Goal: Use online tool/utility: Utilize a website feature to perform a specific function

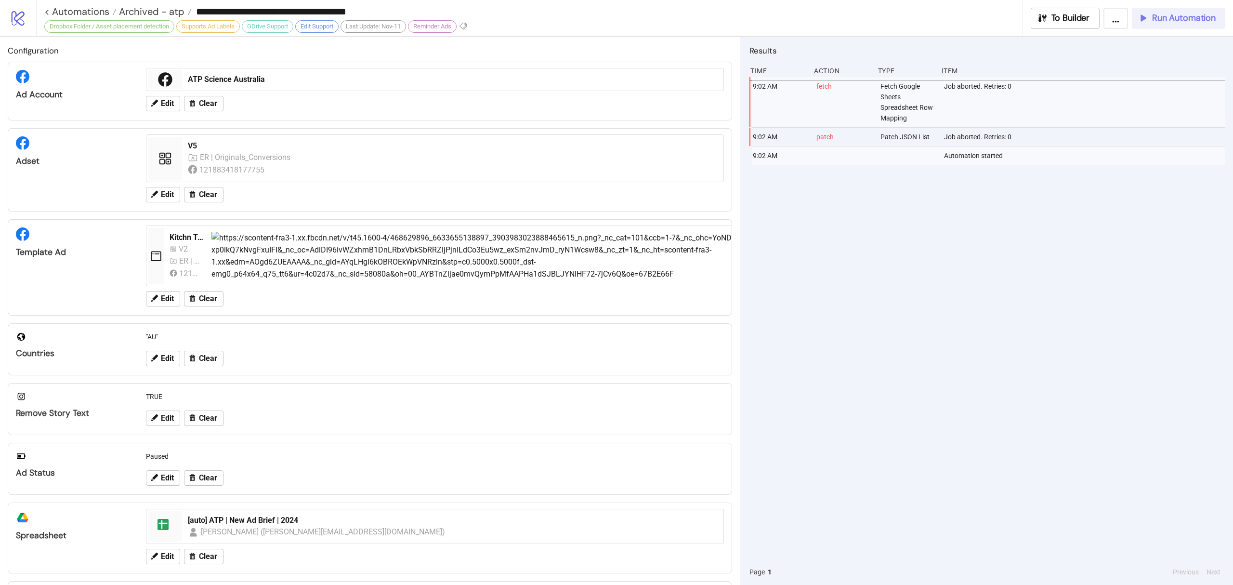
click at [1154, 10] on button "Run Automation" at bounding box center [1178, 18] width 93 height 21
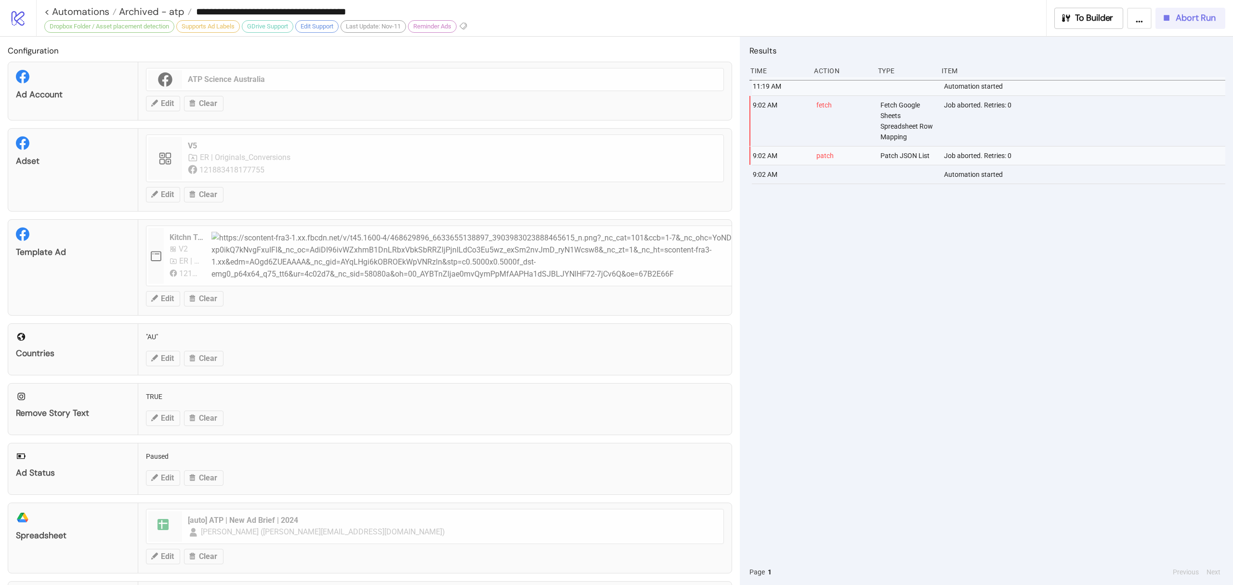
click at [1177, 27] on button "Abort Run" at bounding box center [1191, 18] width 70 height 21
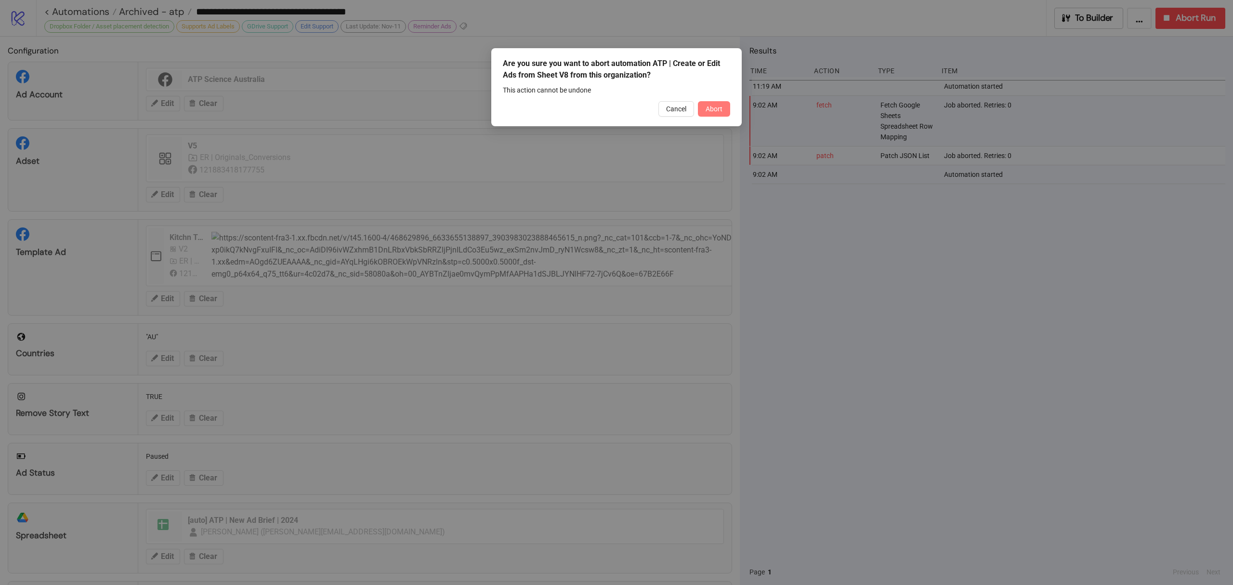
click at [715, 108] on span "Abort" at bounding box center [714, 109] width 17 height 8
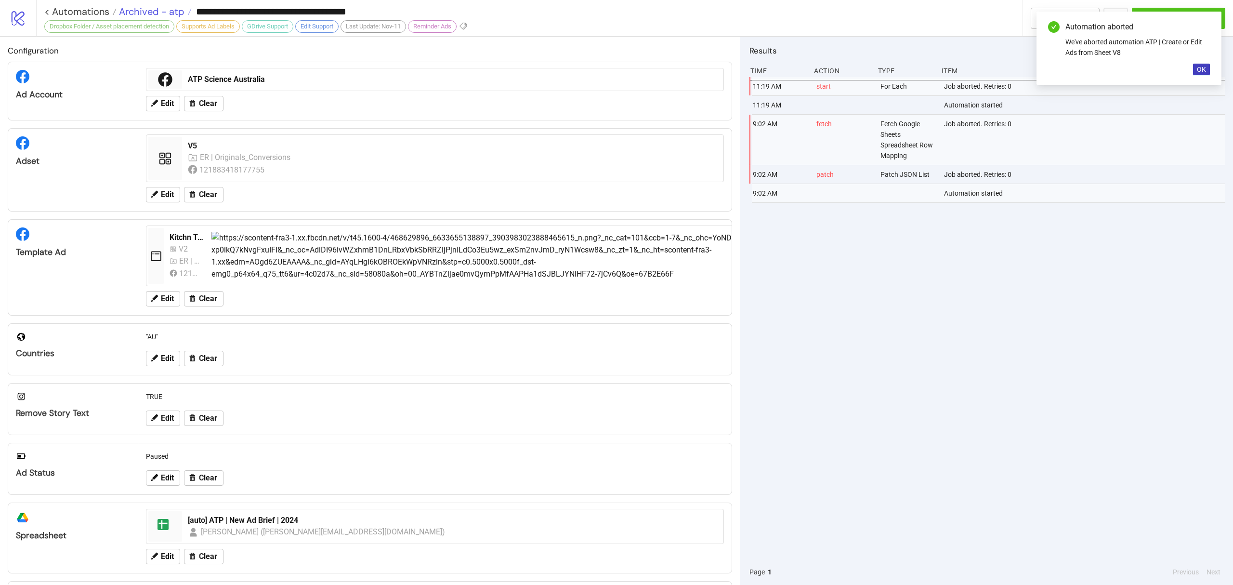
click at [145, 10] on span "Archived - atp" at bounding box center [151, 11] width 68 height 13
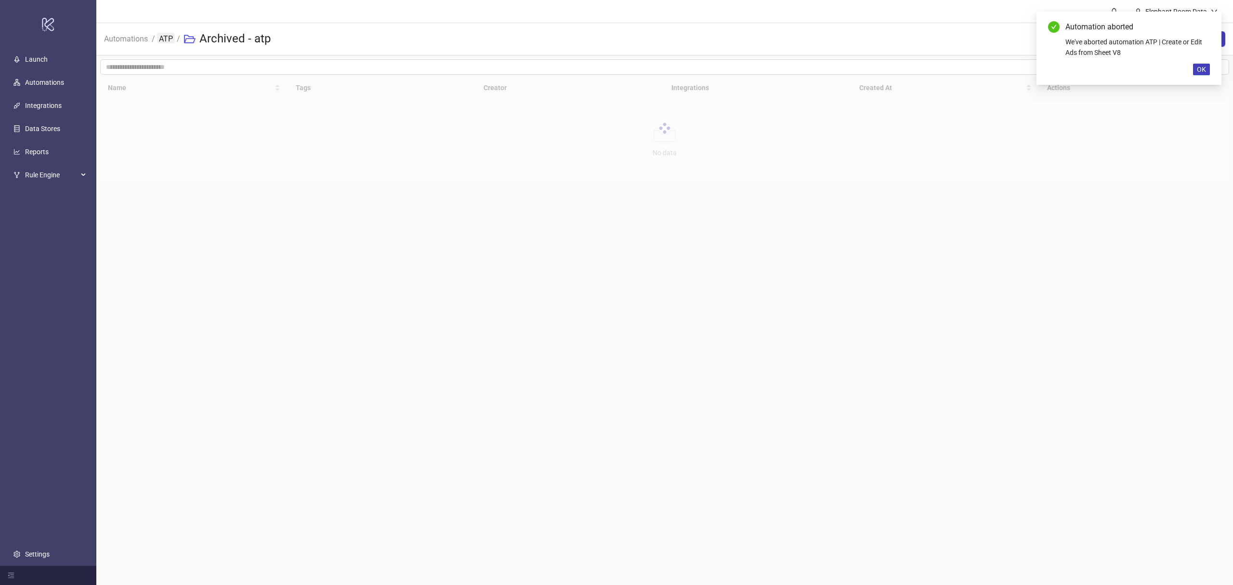
click at [162, 41] on link "ATP" at bounding box center [166, 38] width 18 height 11
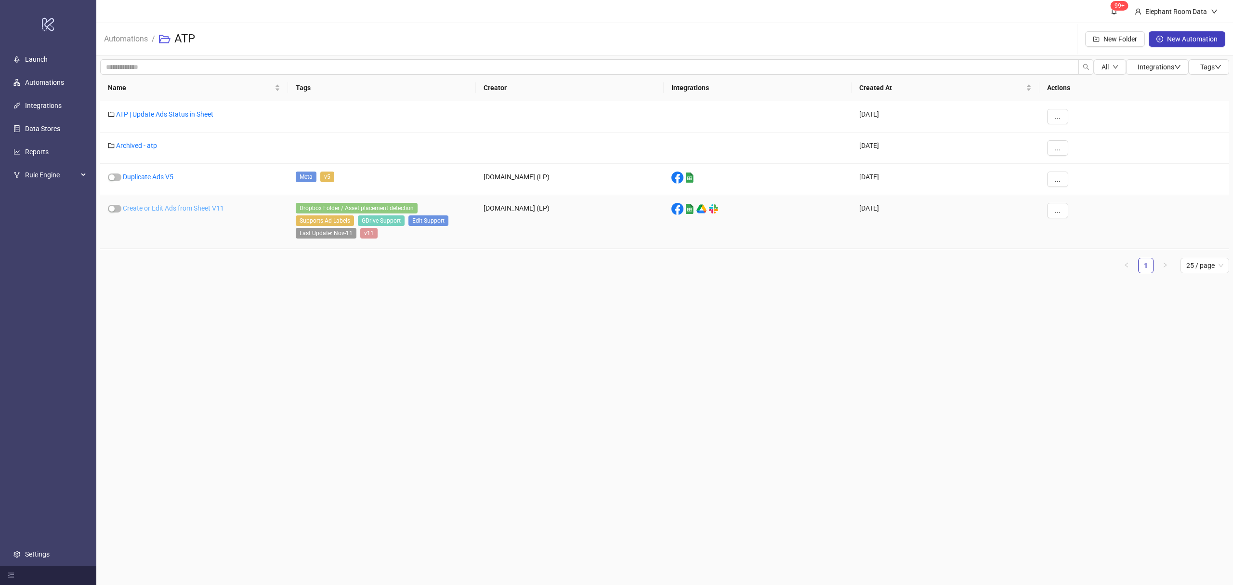
click at [174, 208] on link "Create or Edit Ads from Sheet V11" at bounding box center [173, 208] width 101 height 8
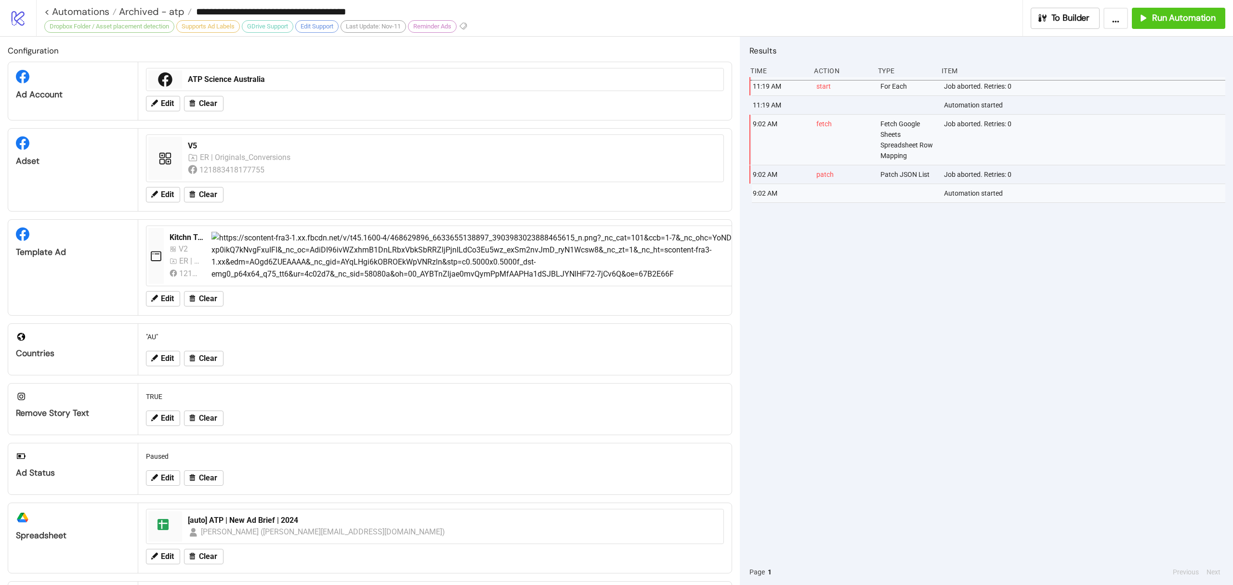
type input "**********"
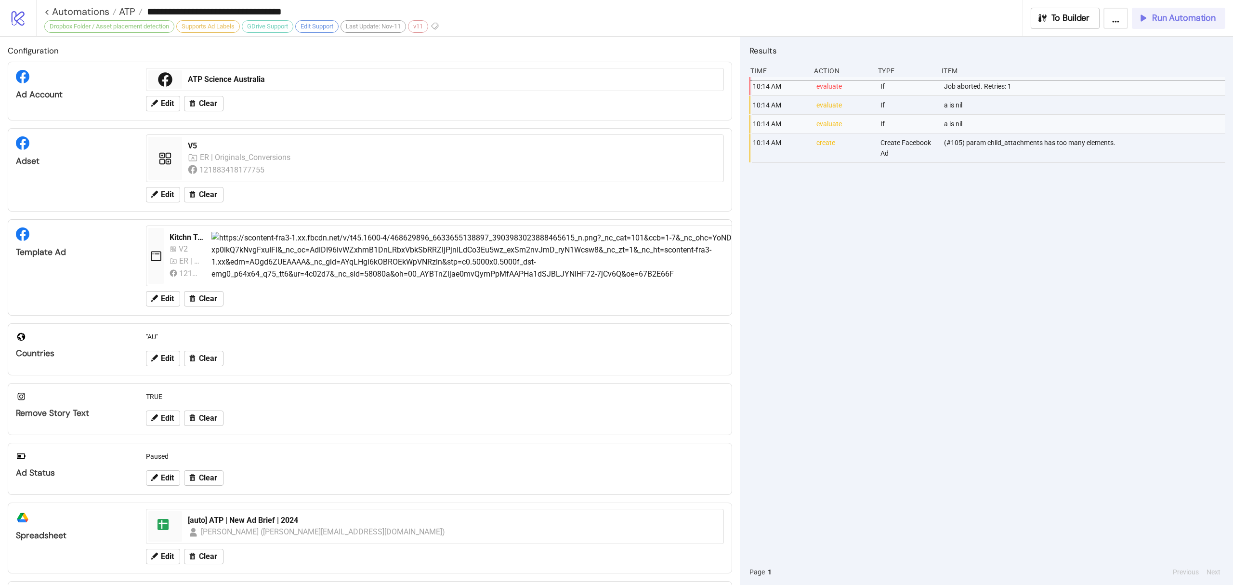
click at [1201, 16] on span "Run Automation" at bounding box center [1185, 18] width 64 height 11
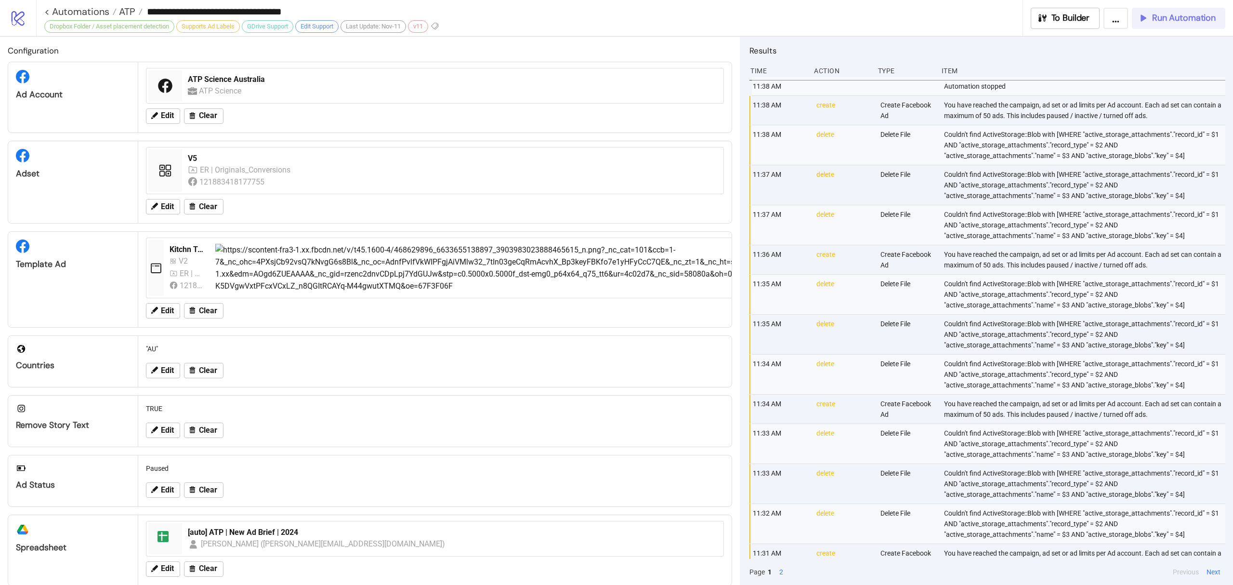
click at [1167, 22] on span "Run Automation" at bounding box center [1185, 18] width 64 height 11
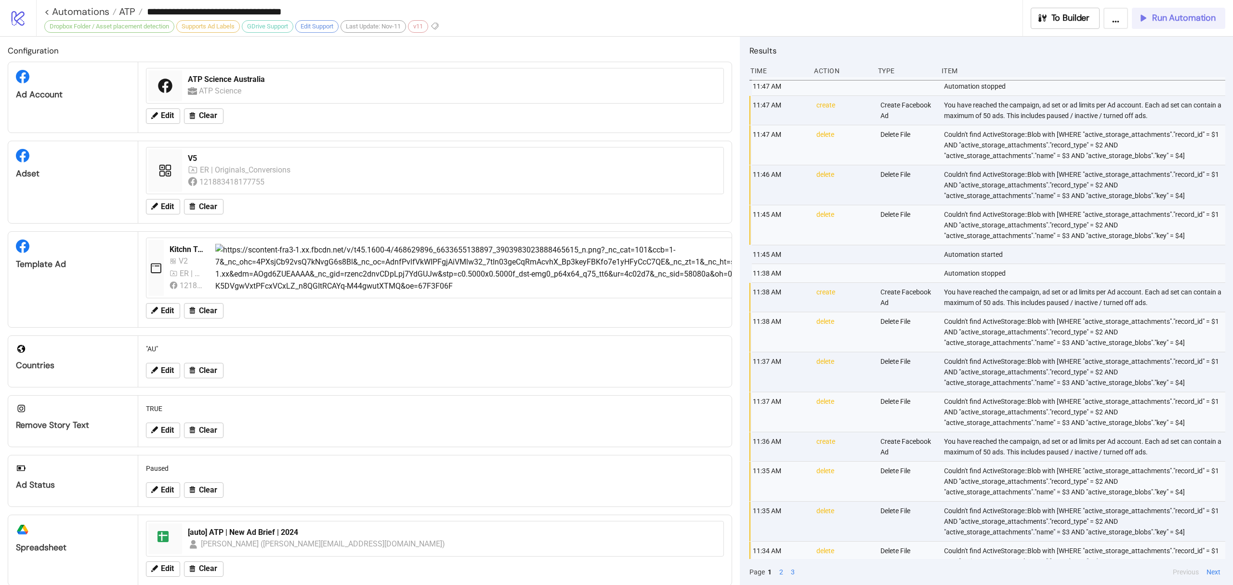
click at [1165, 16] on span "Run Automation" at bounding box center [1185, 18] width 64 height 11
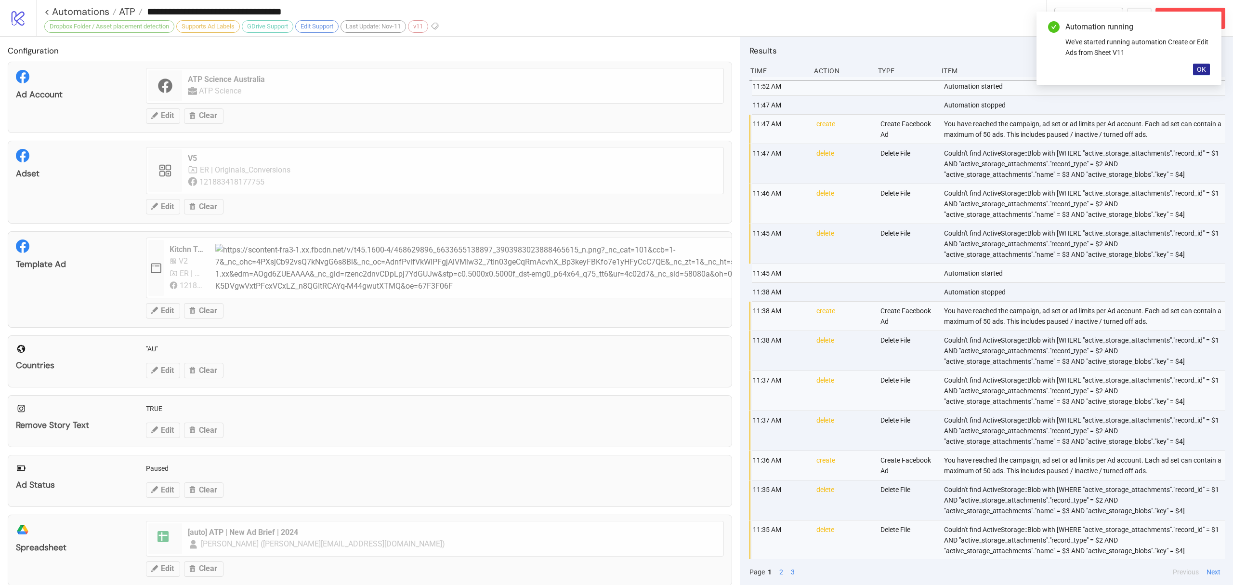
click at [1200, 71] on span "OK" at bounding box center [1201, 70] width 9 height 8
click at [1180, 13] on span "Abort Run" at bounding box center [1196, 18] width 40 height 11
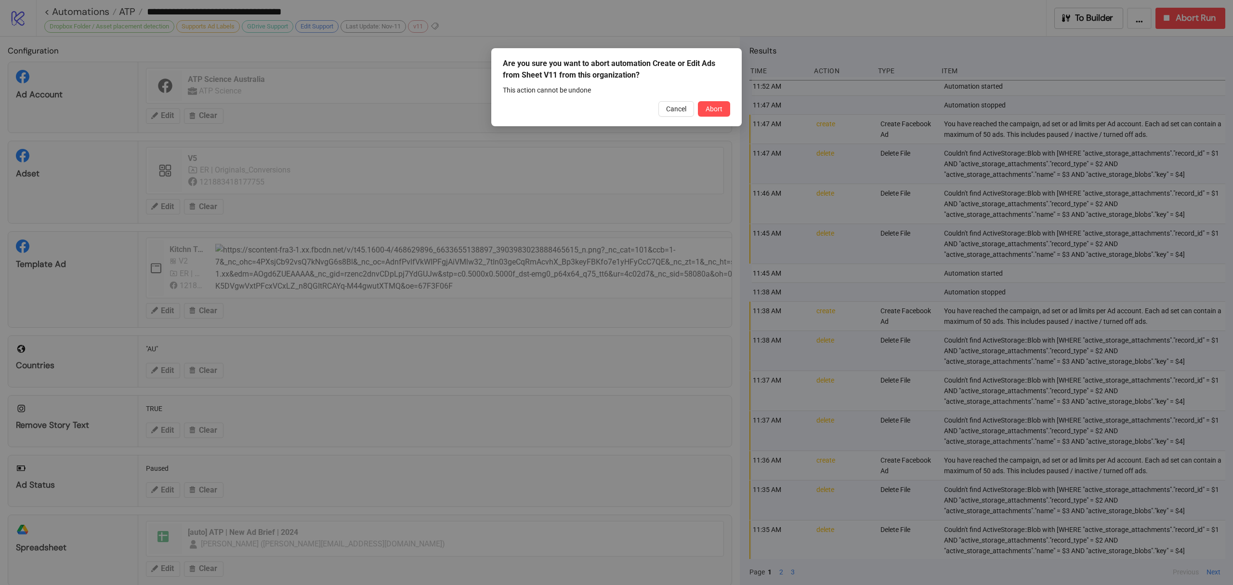
click at [714, 118] on div "Are you sure you want to abort automation Create or Edit Ads from Sheet V11 fro…" at bounding box center [616, 87] width 251 height 78
click at [708, 102] on button "Abort" at bounding box center [714, 108] width 32 height 15
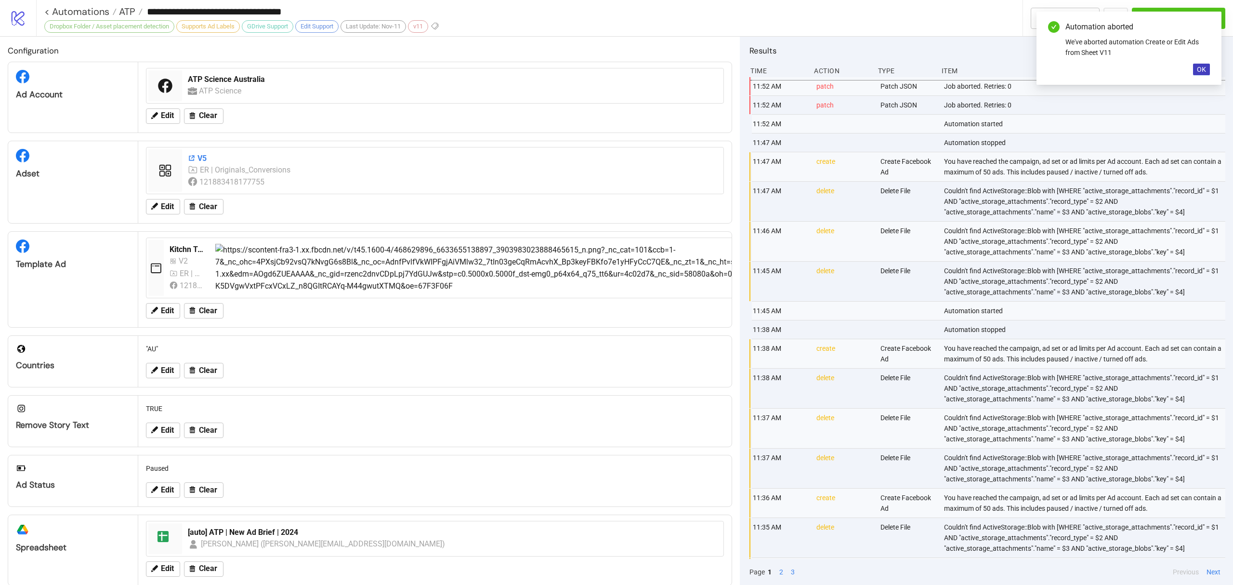
click at [192, 160] on icon at bounding box center [192, 158] width 8 height 8
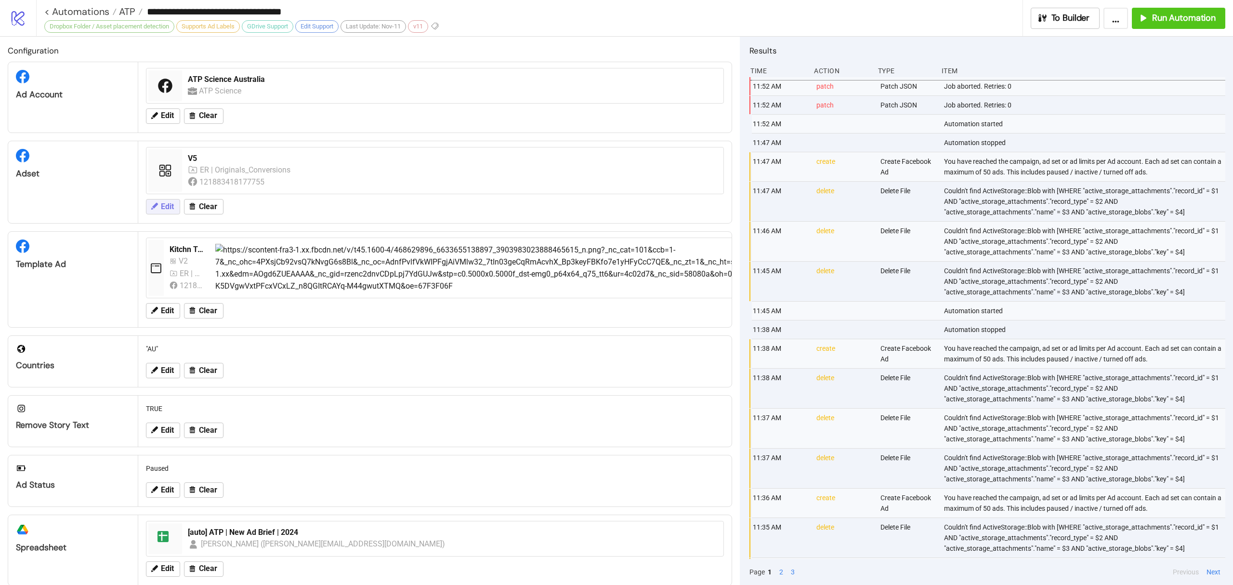
click at [170, 205] on span "Edit" at bounding box center [167, 206] width 13 height 9
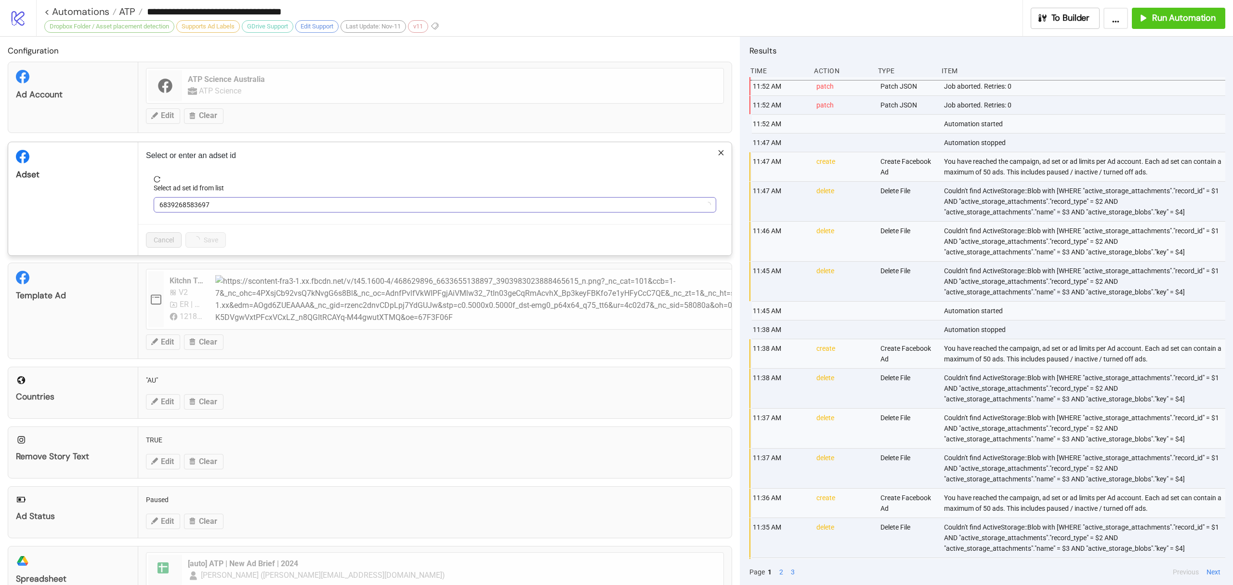
click at [170, 205] on span "6839268583697" at bounding box center [434, 205] width 551 height 14
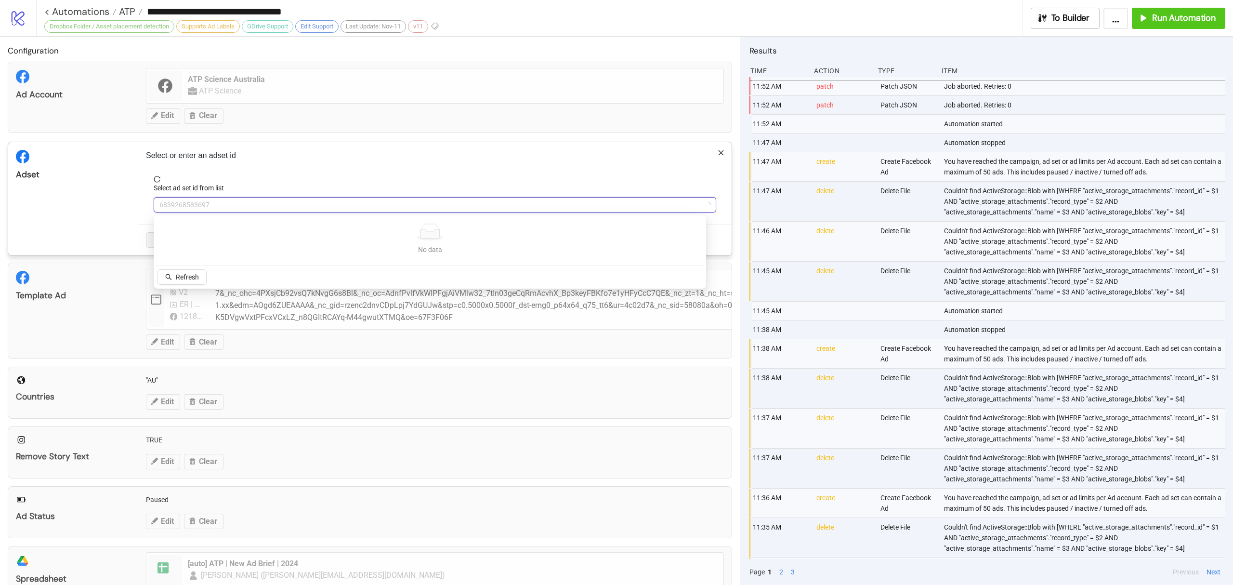
type input "*"
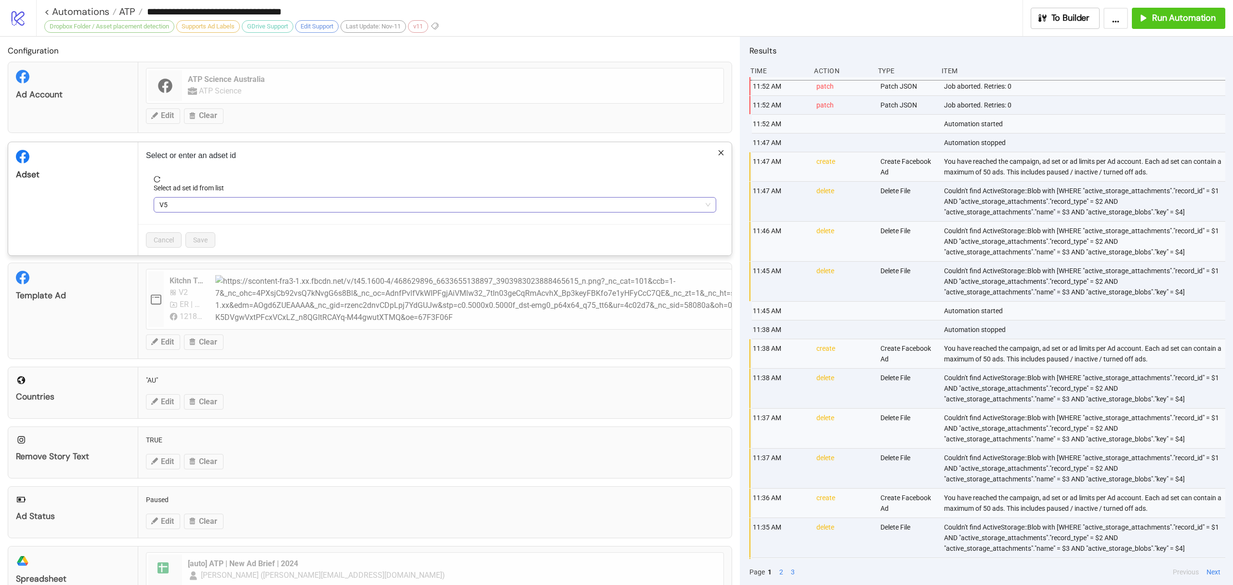
click at [172, 206] on span "V5" at bounding box center [434, 205] width 551 height 14
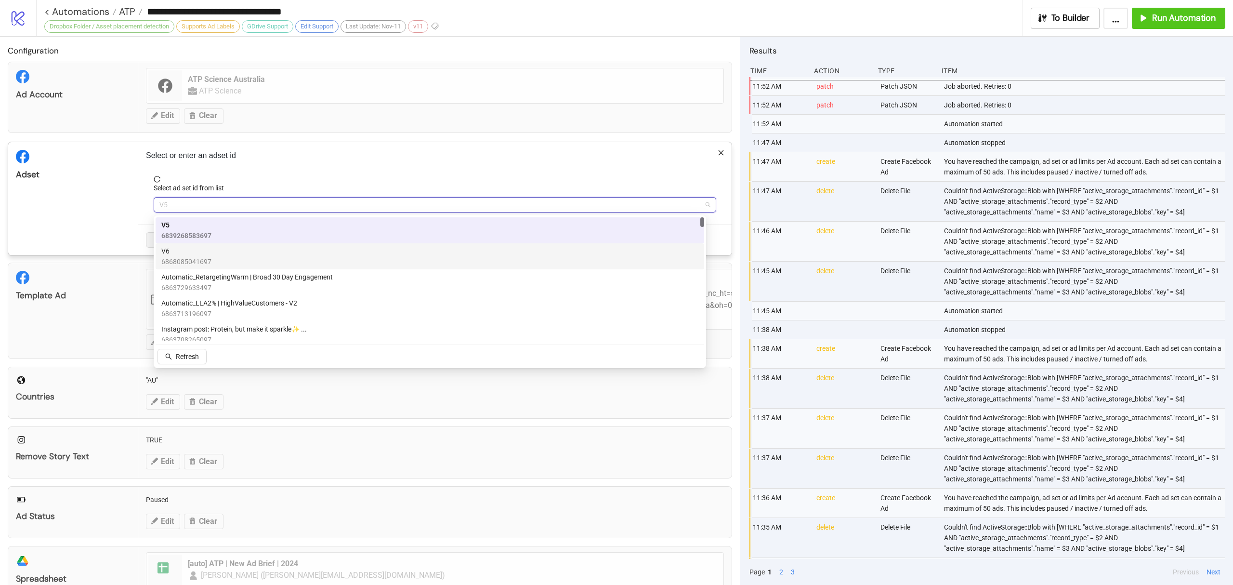
click at [199, 263] on span "6868085041697" at bounding box center [186, 261] width 50 height 11
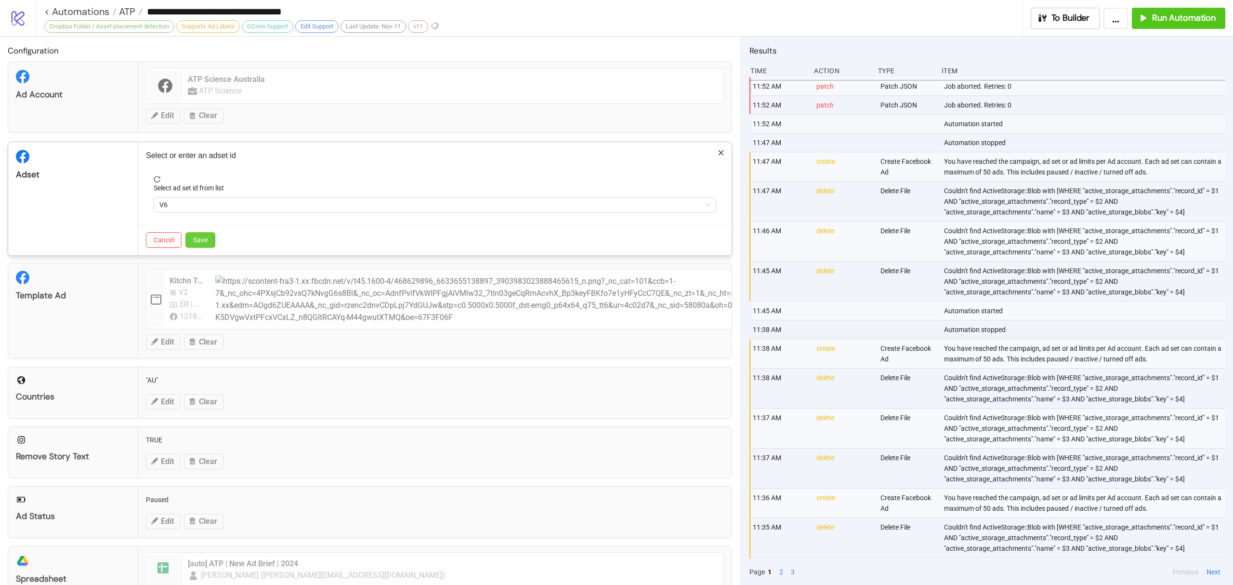
click at [205, 236] on span "Save" at bounding box center [200, 240] width 14 height 8
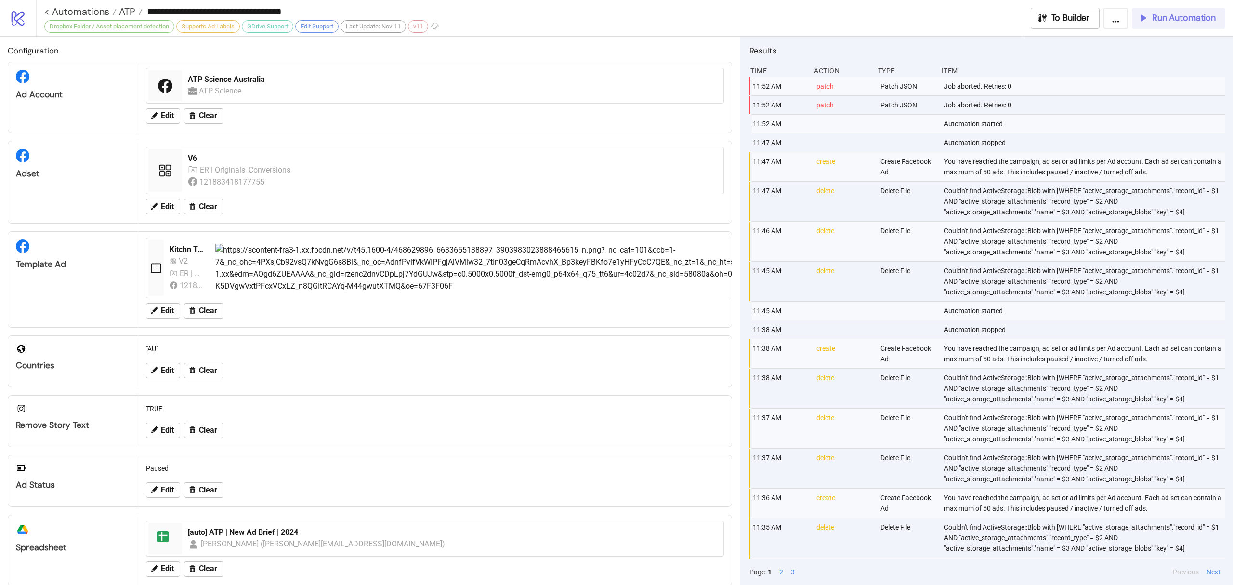
click at [1180, 18] on span "Run Automation" at bounding box center [1185, 18] width 64 height 11
